Goal: Navigation & Orientation: Find specific page/section

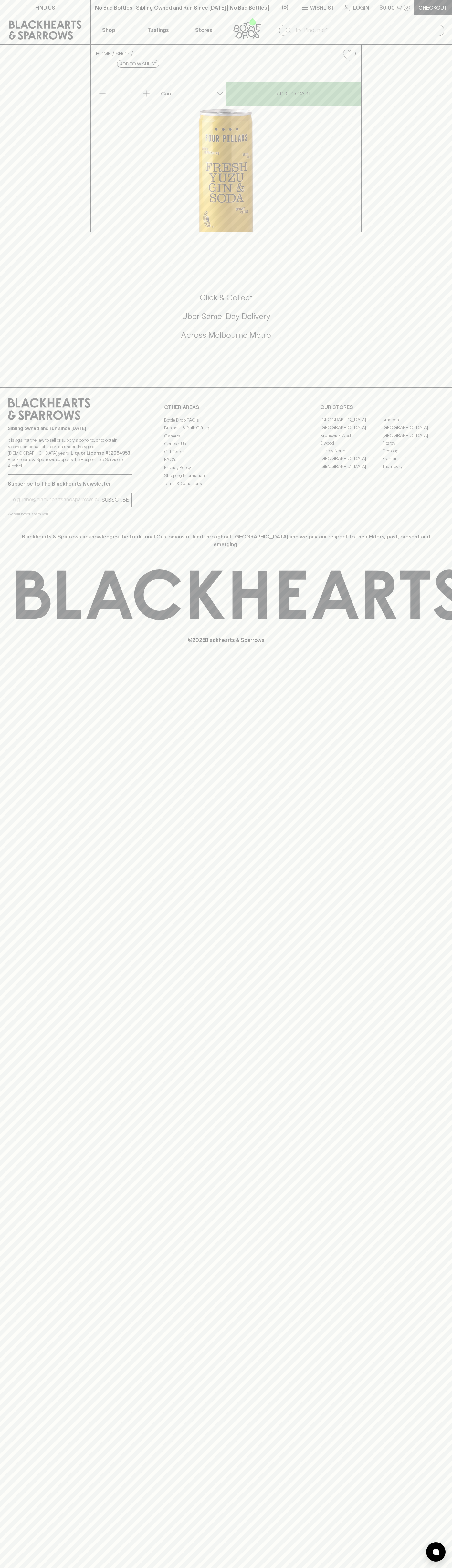
click at [207, 17] on link "Stores" at bounding box center [203, 30] width 45 height 29
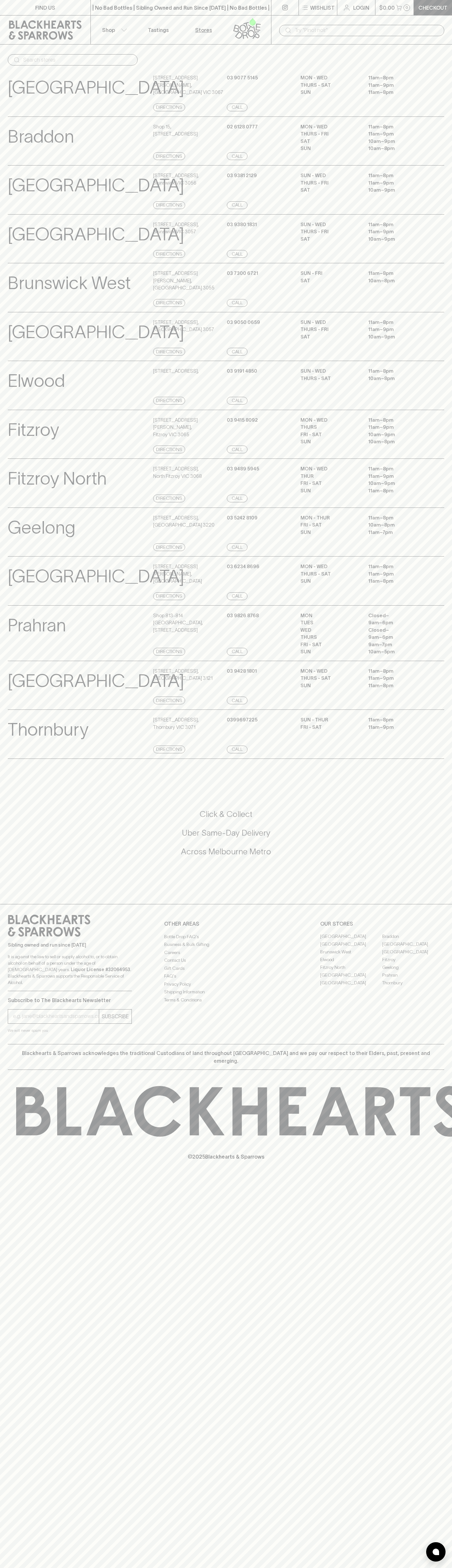
click at [432, 857] on div "Click & Collect Uber Same-Day Delivery Across Melbourne Metro" at bounding box center [225, 833] width 436 height 48
click at [132, 1568] on html "FIND US | No Bad Bottles | Sibling Owned and Run Since 2006 | No Bad Bottles | …" at bounding box center [226, 784] width 452 height 1568
click at [5, 1387] on div "FIND US | No Bad Bottles | Sibling Owned and Run Since 2006 | No Bad Bottles | …" at bounding box center [226, 784] width 452 height 1568
